Goal: Browse casually

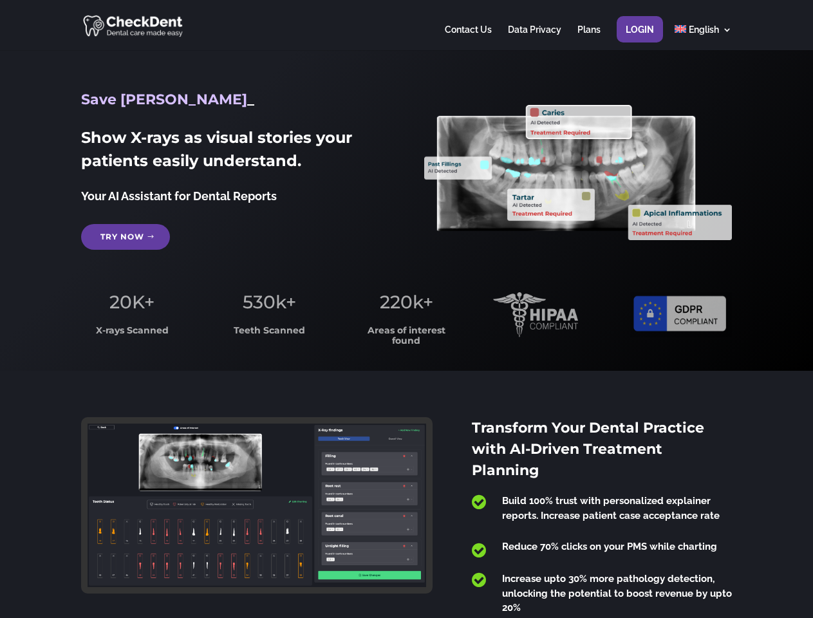
click at [406, 309] on span "220k+" at bounding box center [406, 302] width 53 height 22
click at [406, 25] on div at bounding box center [406, 25] width 650 height 50
click at [406, 309] on span "220k+" at bounding box center [406, 302] width 53 height 22
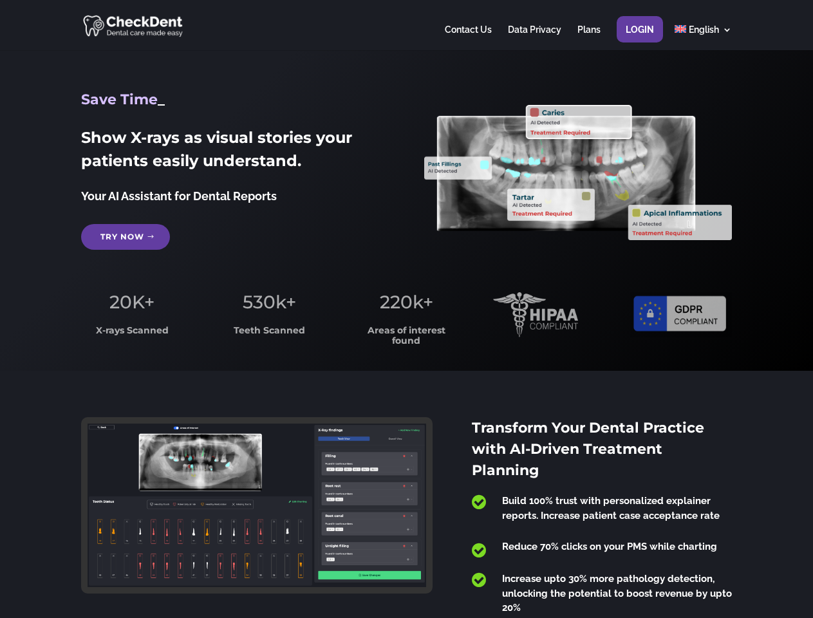
click at [406, 25] on div at bounding box center [406, 25] width 650 height 50
